Goal: Understand process/instructions: Learn how to perform a task or action

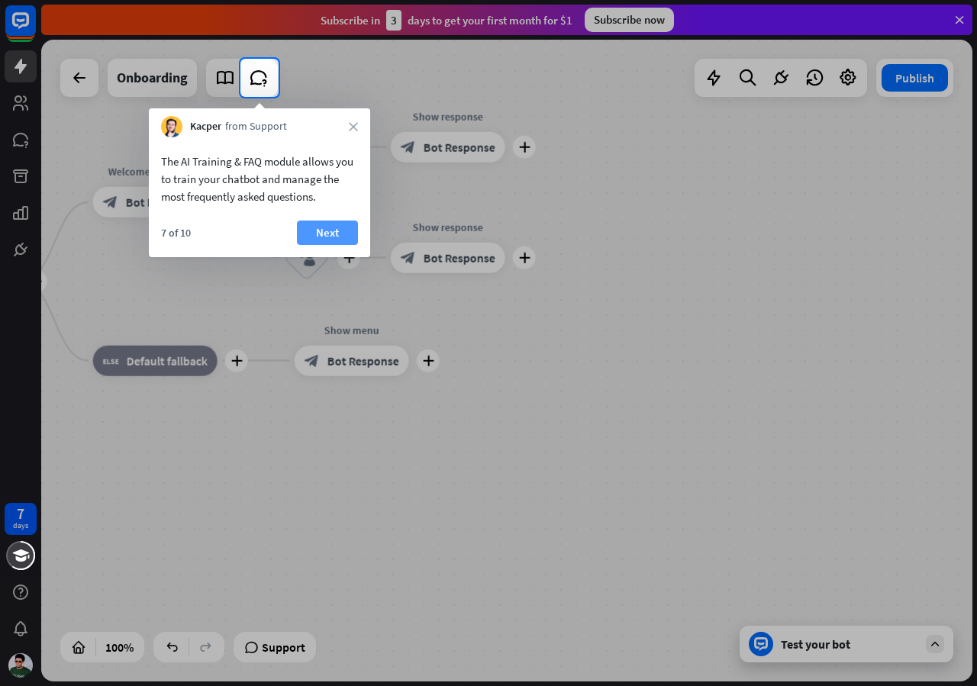
click at [317, 232] on button "Next" at bounding box center [327, 233] width 61 height 24
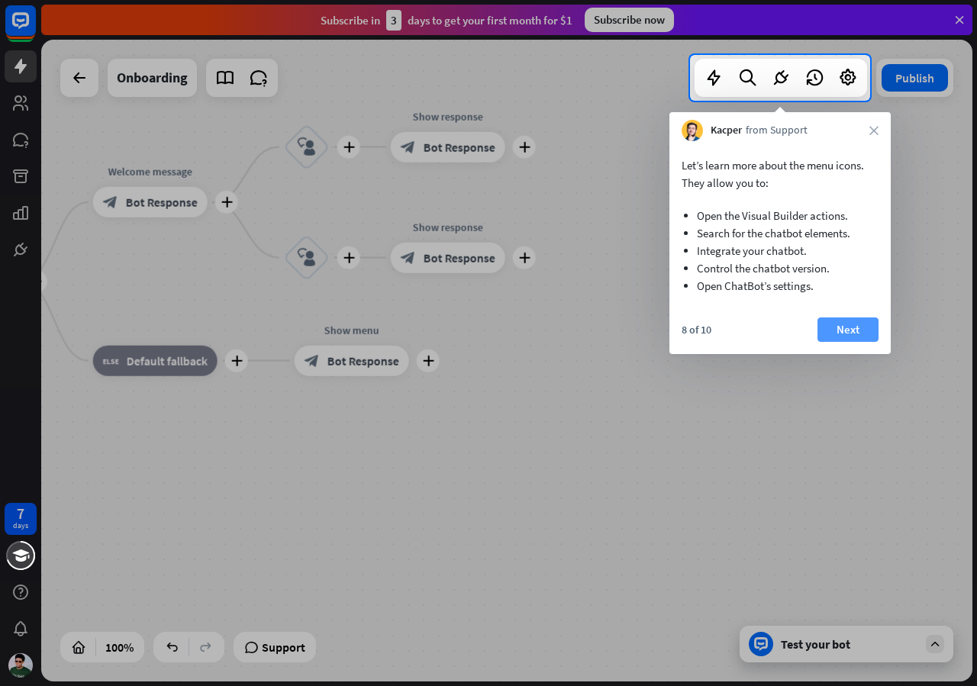
click at [848, 334] on button "Next" at bounding box center [847, 330] width 61 height 24
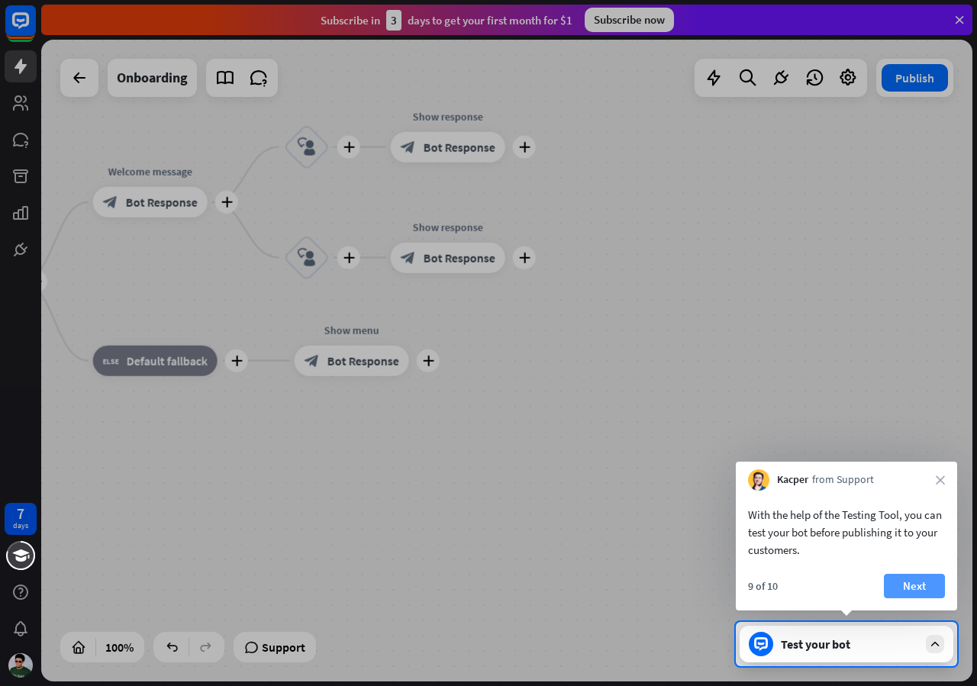
click at [912, 582] on button "Next" at bounding box center [914, 586] width 61 height 24
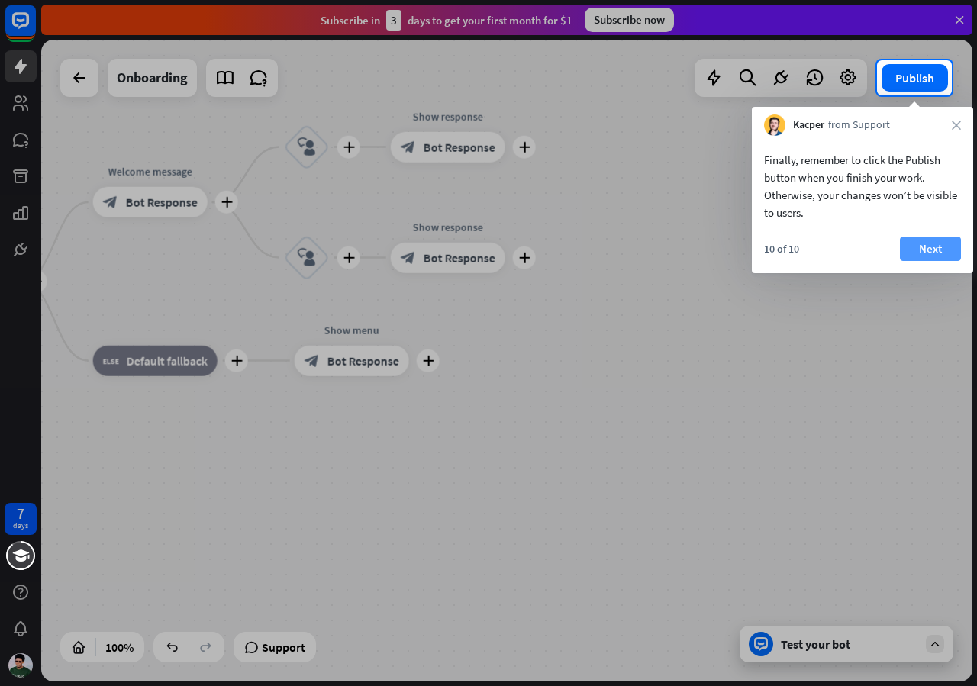
click at [930, 250] on button "Next" at bounding box center [930, 249] width 61 height 24
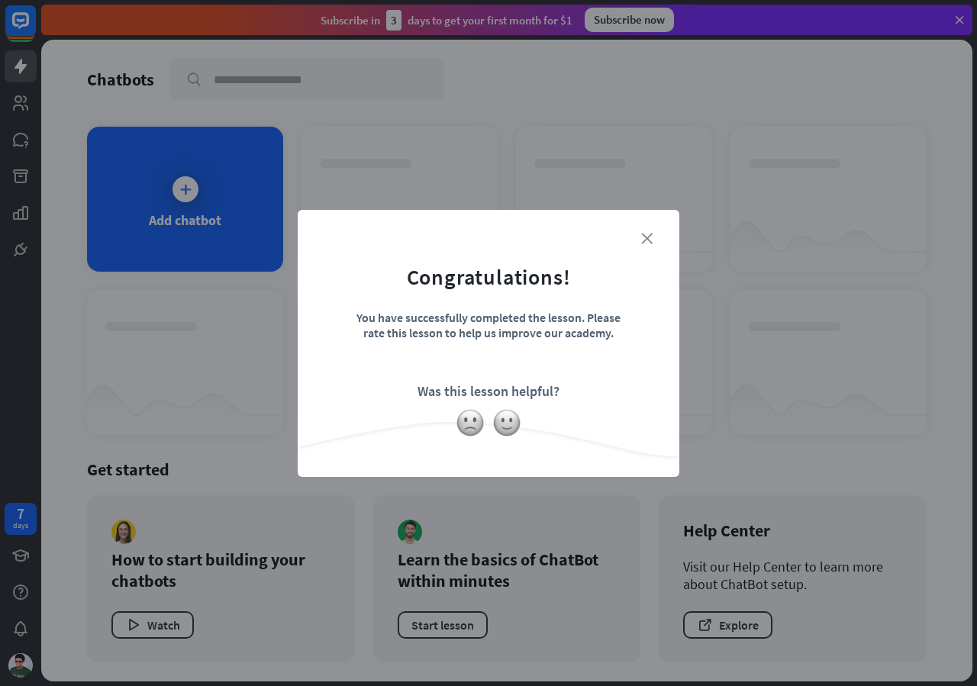
click at [643, 235] on icon "close" at bounding box center [646, 238] width 11 height 11
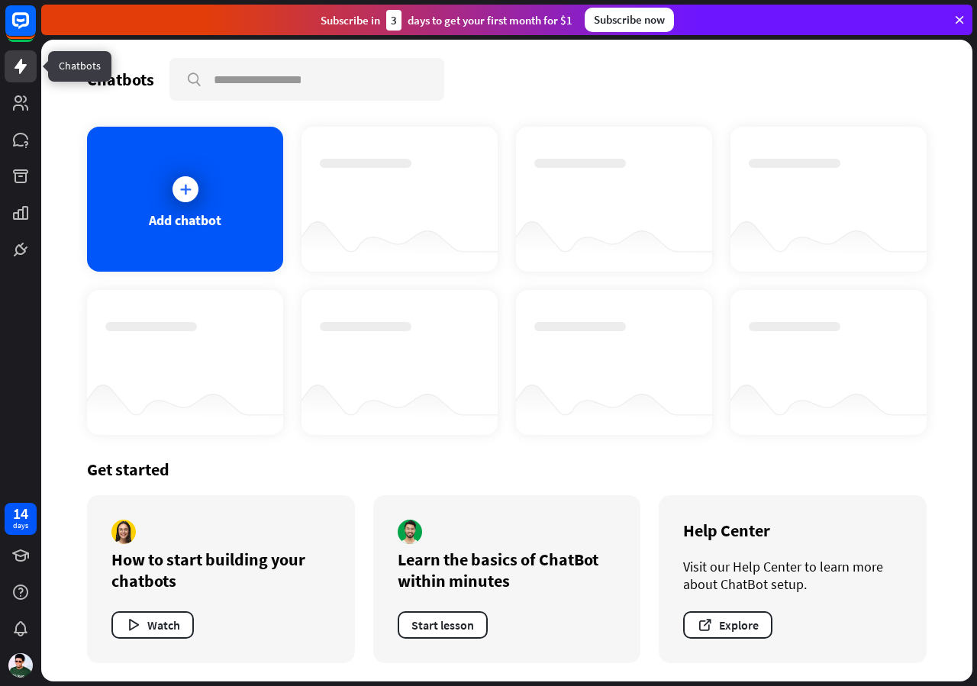
click at [17, 74] on icon at bounding box center [20, 66] width 18 height 18
click at [188, 189] on icon at bounding box center [185, 189] width 15 height 15
